Goal: Task Accomplishment & Management: Manage account settings

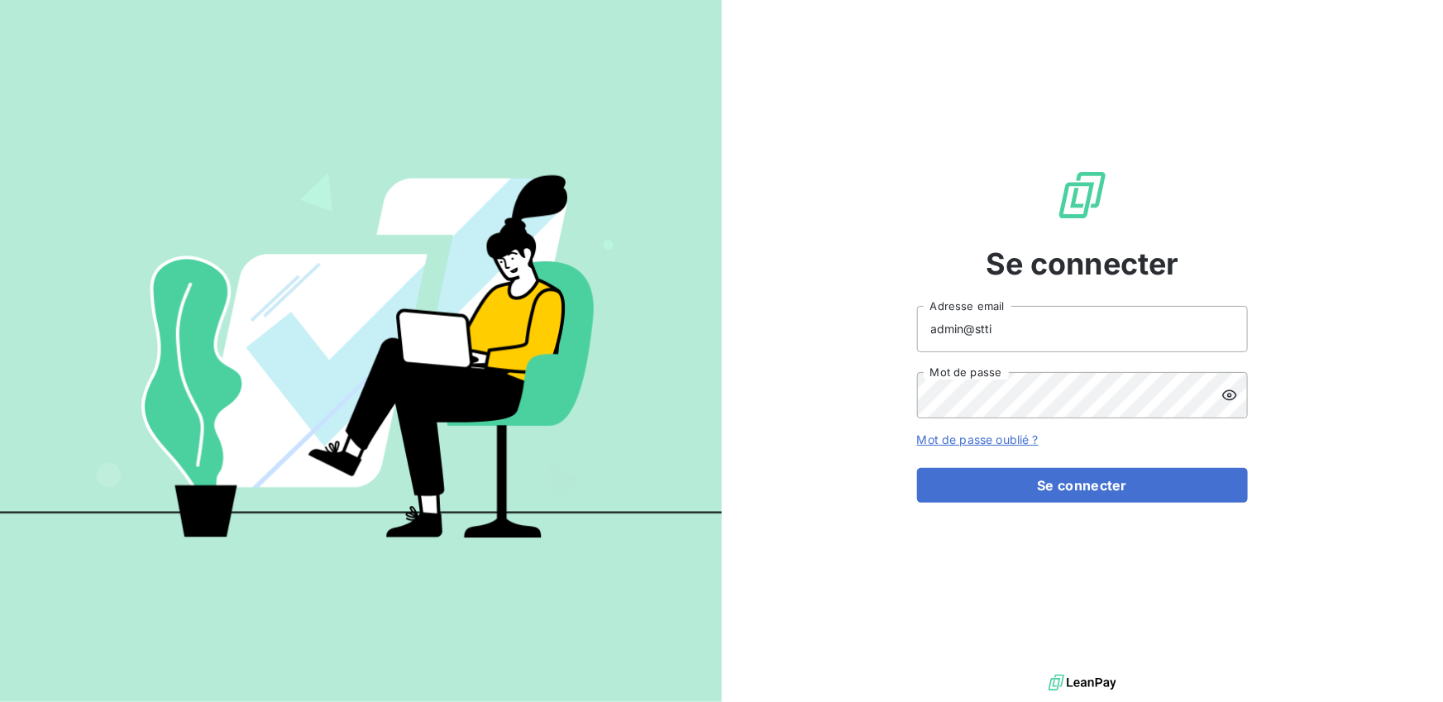
click at [1066, 345] on input "admin@stti" at bounding box center [1082, 329] width 331 height 46
type input "admin@sttitransit"
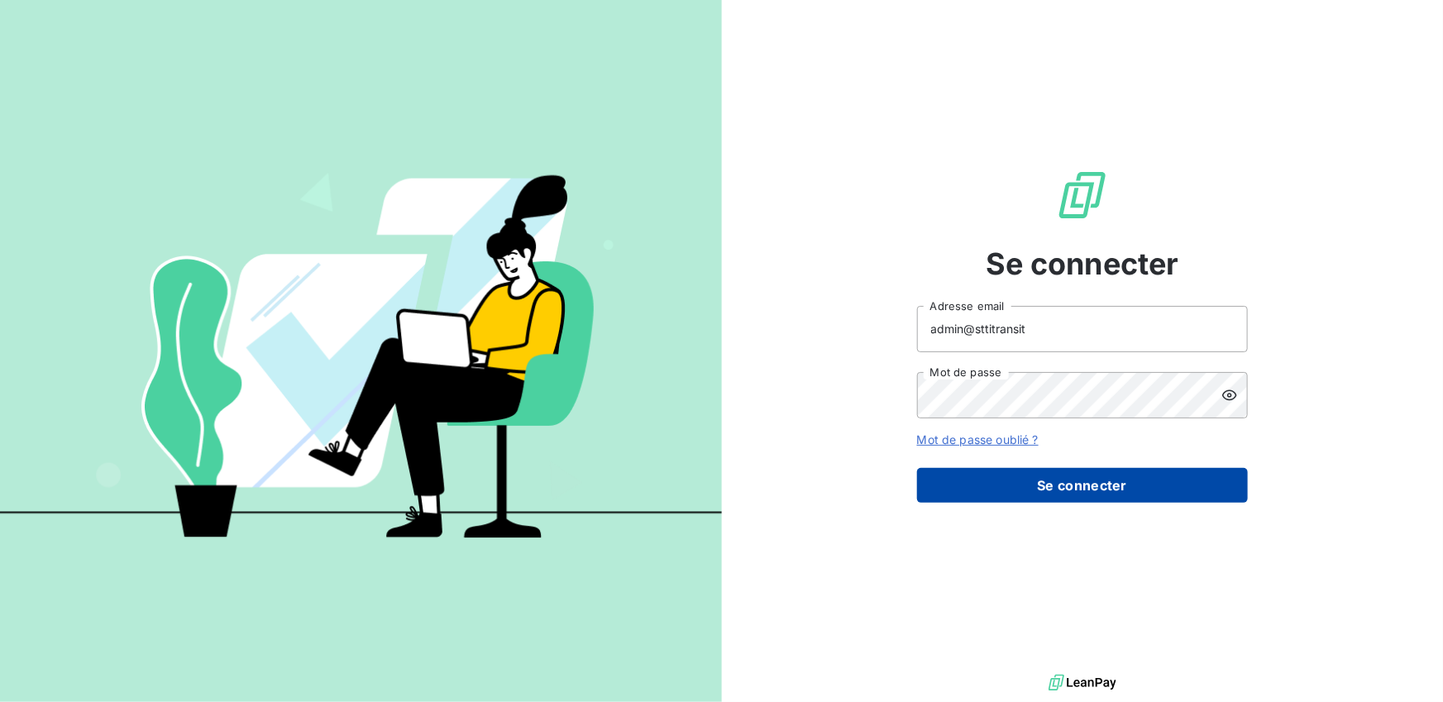
click at [1027, 492] on button "Se connecter" at bounding box center [1082, 485] width 331 height 35
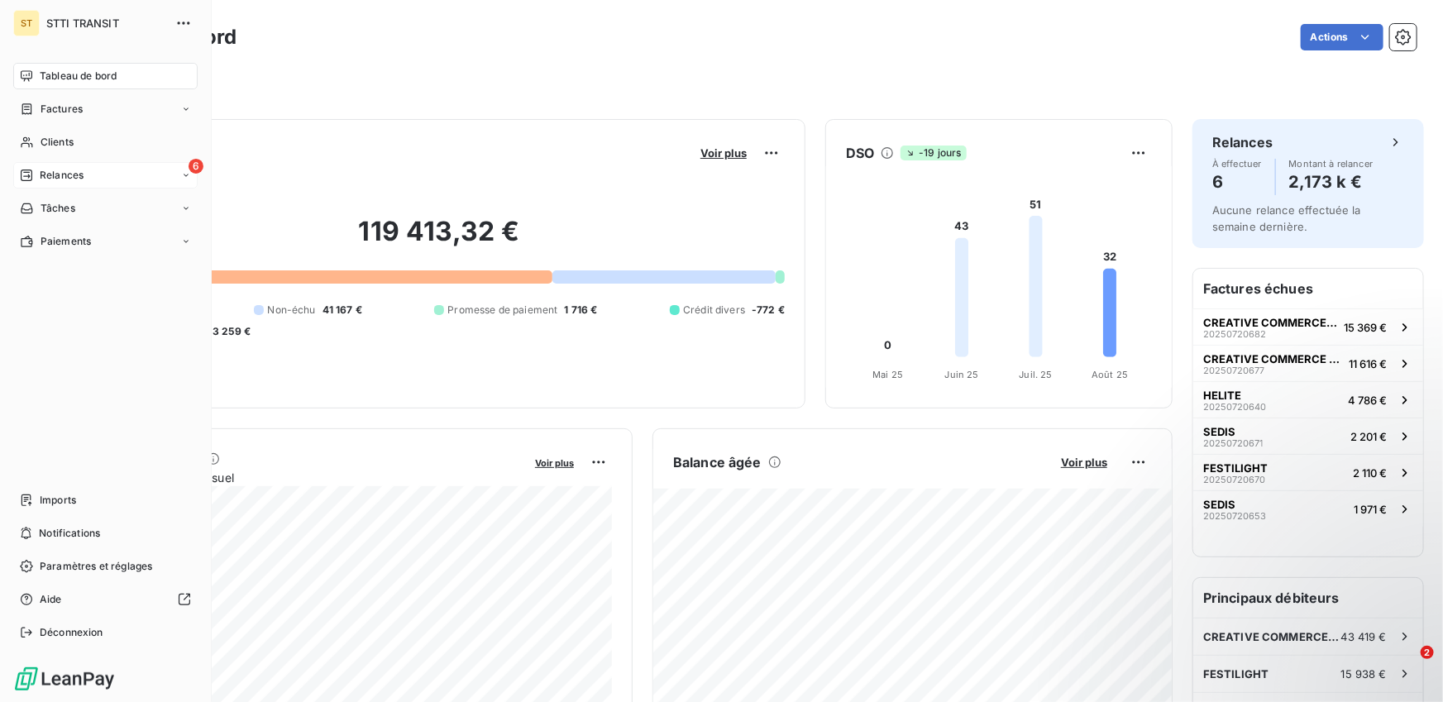
click at [39, 184] on div "6 Relances" at bounding box center [105, 175] width 184 height 26
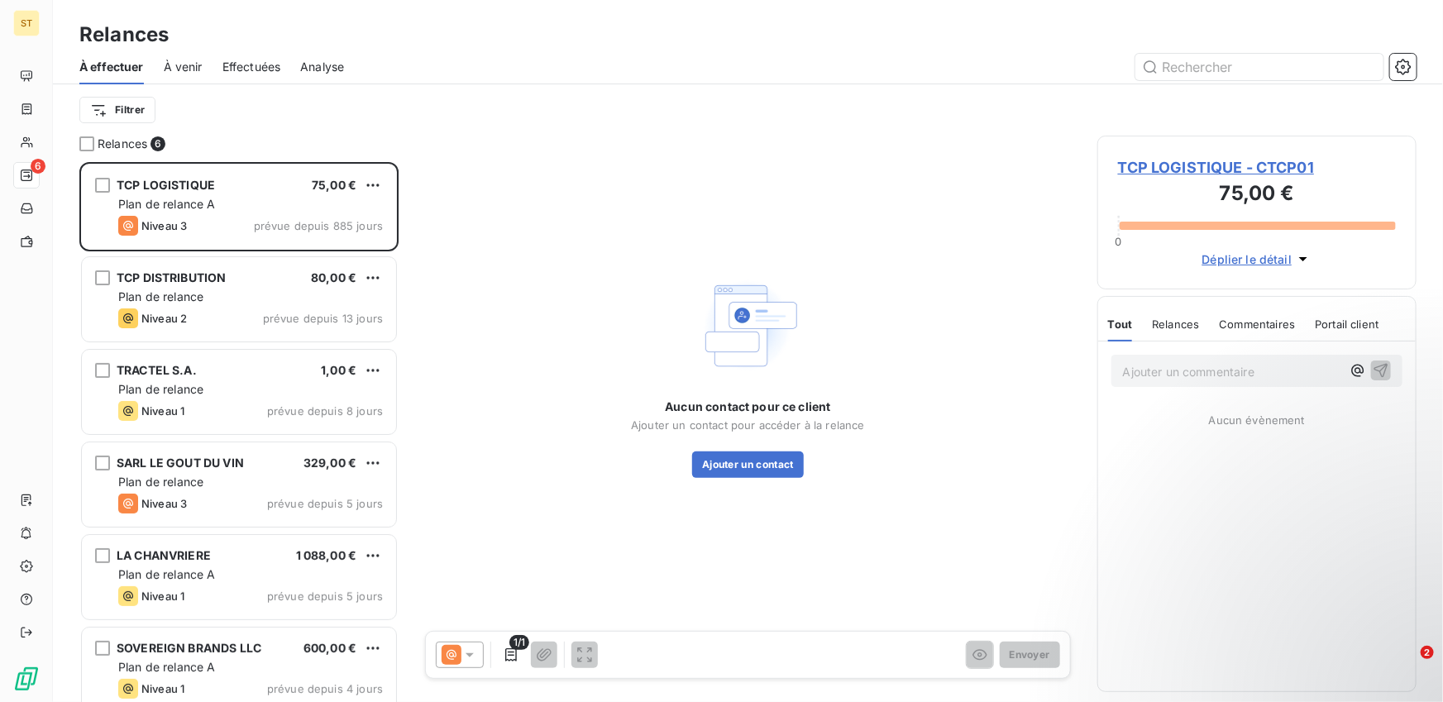
scroll to position [540, 319]
click at [232, 71] on span "Effectuées" at bounding box center [251, 67] width 59 height 17
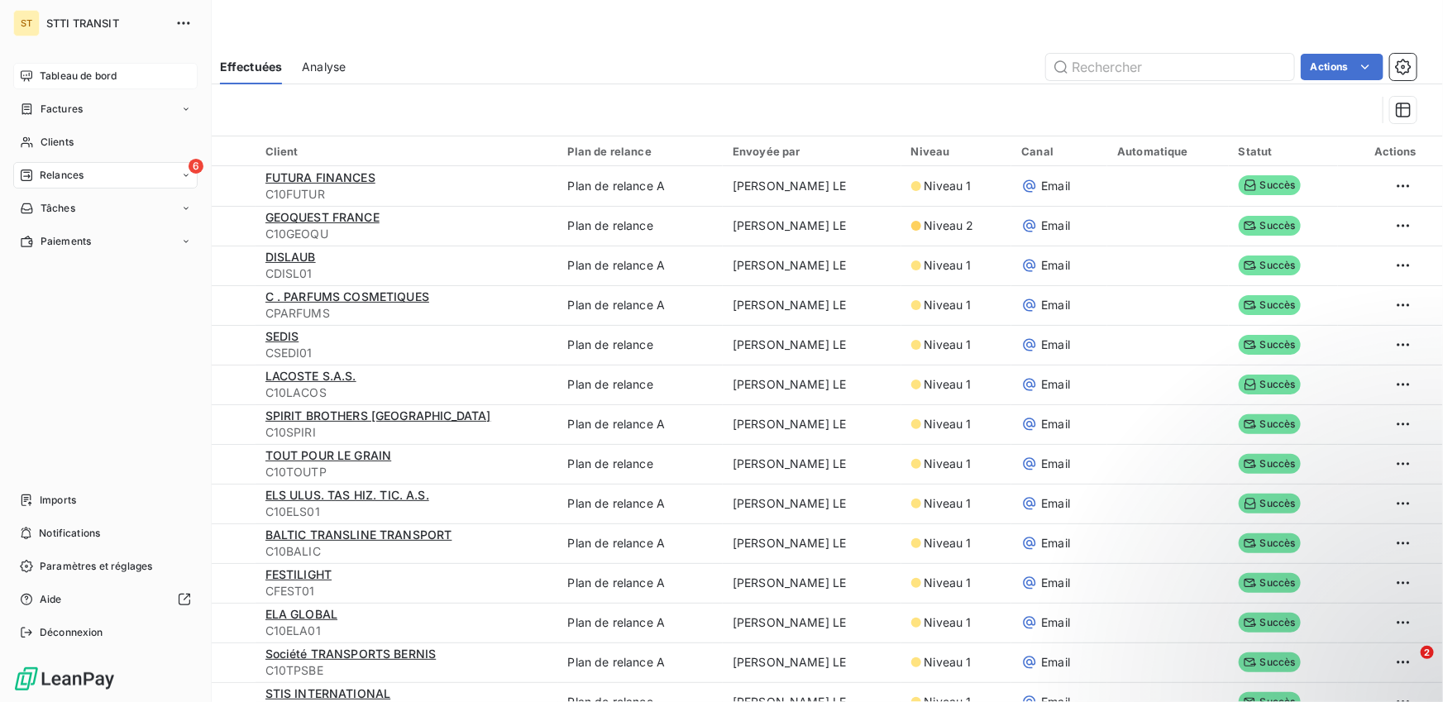
click at [63, 83] on span "Tableau de bord" at bounding box center [78, 76] width 77 height 15
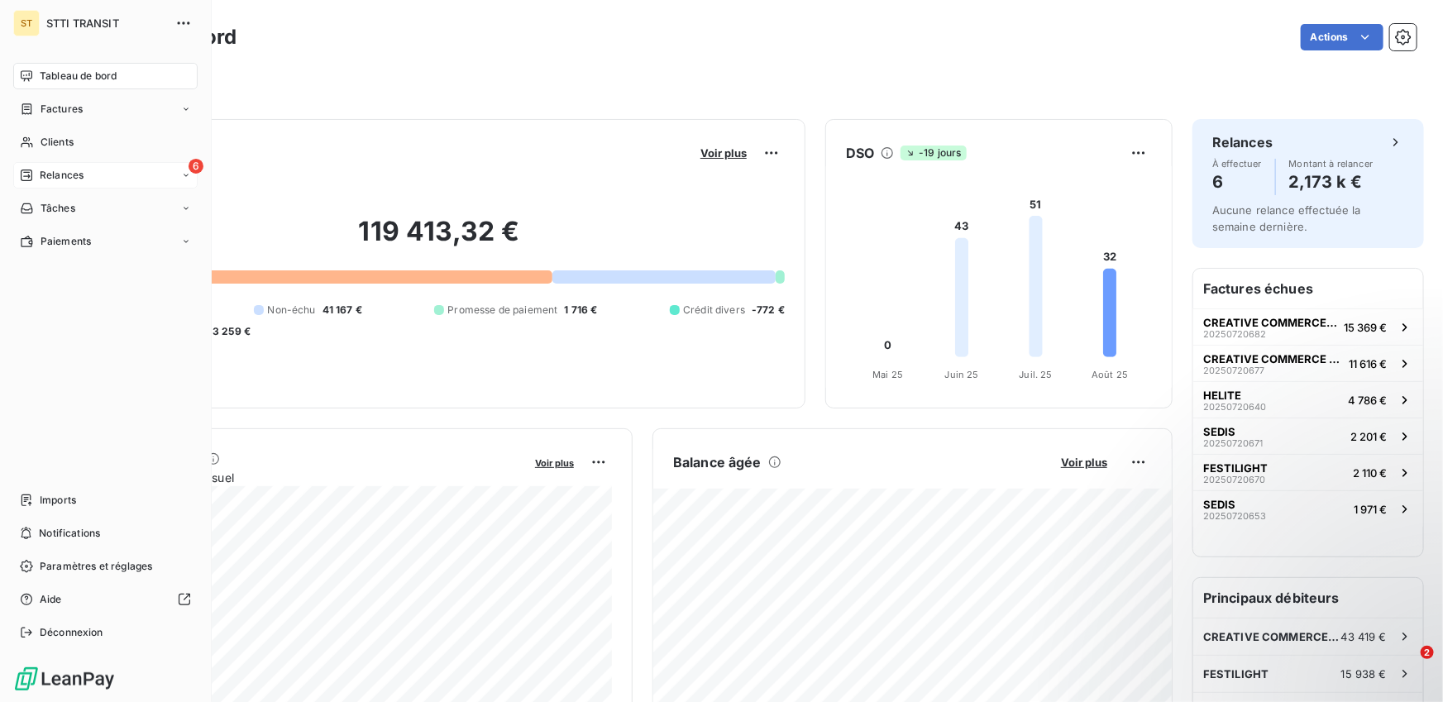
click at [56, 178] on span "Relances" at bounding box center [62, 175] width 44 height 15
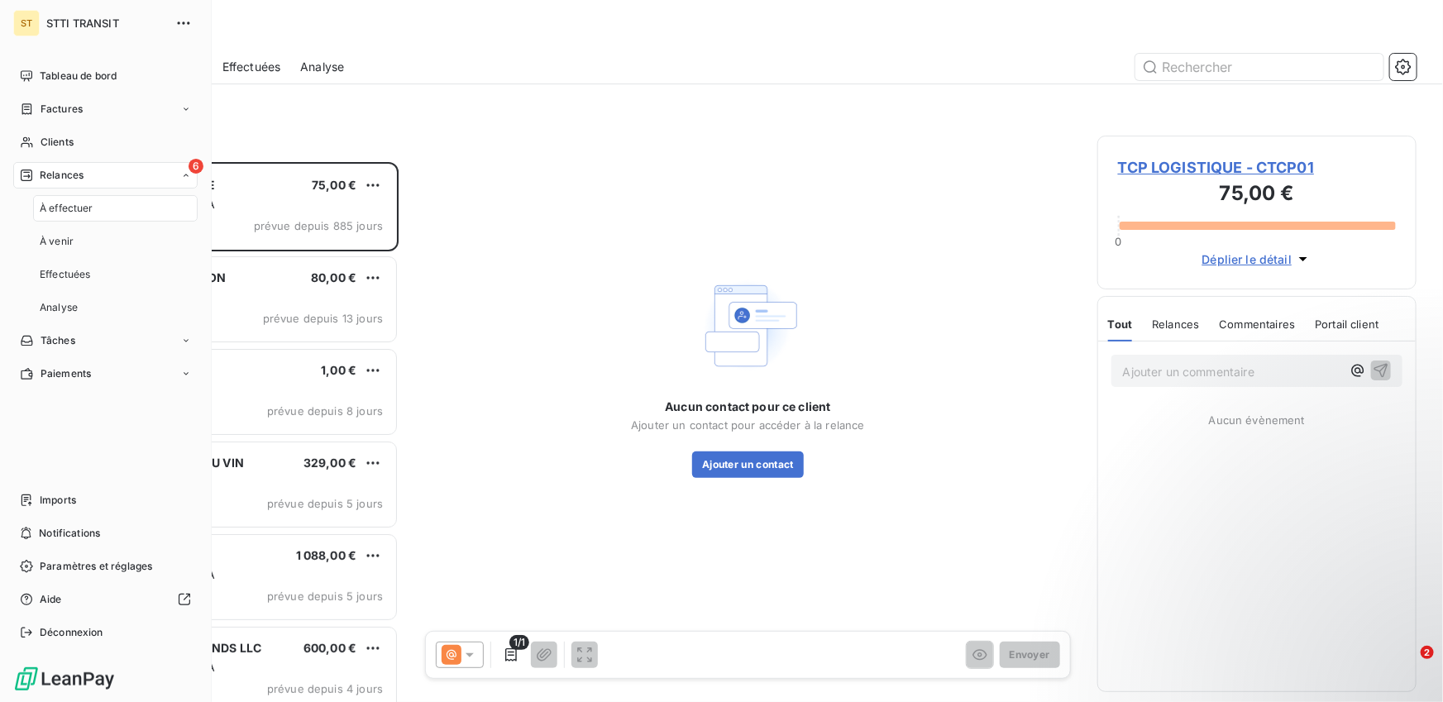
scroll to position [540, 319]
click at [32, 638] on icon at bounding box center [26, 632] width 13 height 13
